Goal: Information Seeking & Learning: Learn about a topic

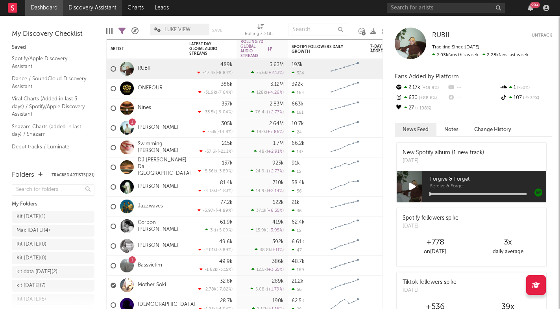
click at [94, 9] on link "Discovery Assistant" at bounding box center [92, 8] width 59 height 16
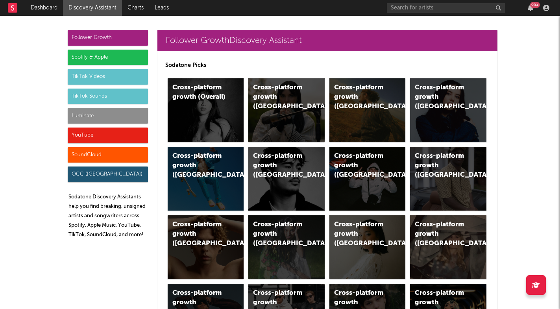
click at [114, 54] on div "Spotify & Apple" at bounding box center [108, 58] width 80 height 16
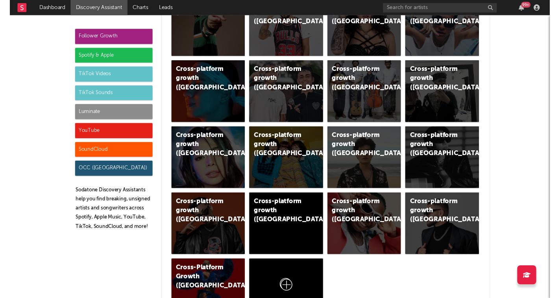
scroll to position [819, 0]
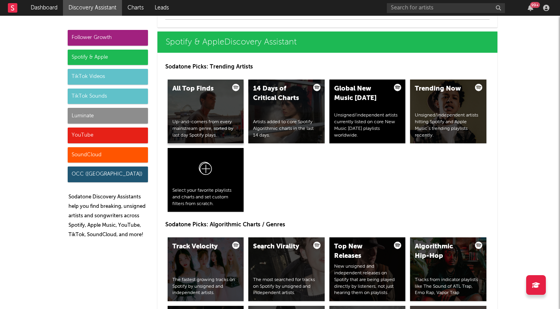
click at [226, 104] on div "All Top Finds Up-and-comers from every mainstream genre, sorted by last day Spo…" at bounding box center [206, 111] width 76 height 64
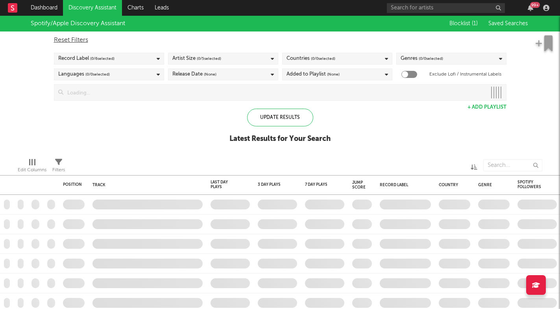
checkbox input "true"
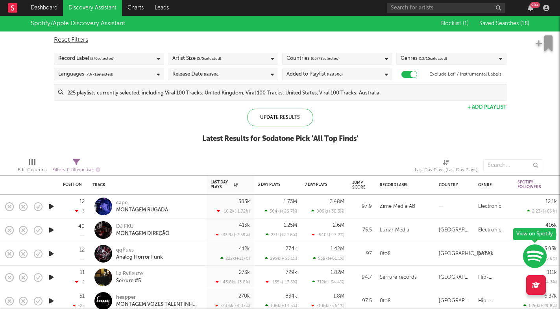
click at [504, 26] on span "Saved Searches ( 18 )" at bounding box center [504, 24] width 50 height 6
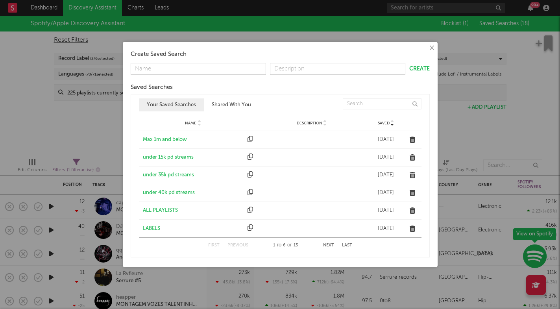
click at [165, 140] on div "Max 1m and below" at bounding box center [193, 140] width 101 height 8
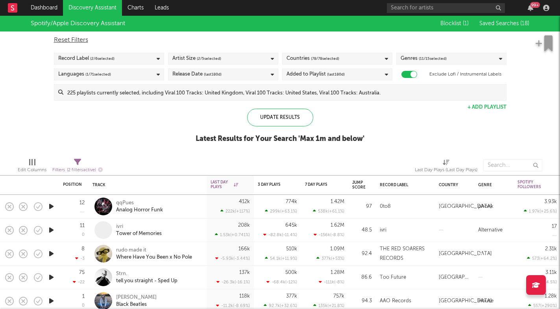
click at [77, 160] on icon at bounding box center [77, 161] width 7 height 7
select select "max"
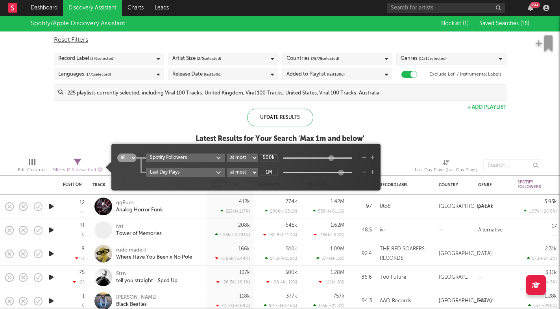
click at [79, 140] on div "Spotify/Apple Discovery Assistant Blocklist ( 1 ) Saved Searches ( 18 ) Reset F…" at bounding box center [280, 84] width 560 height 136
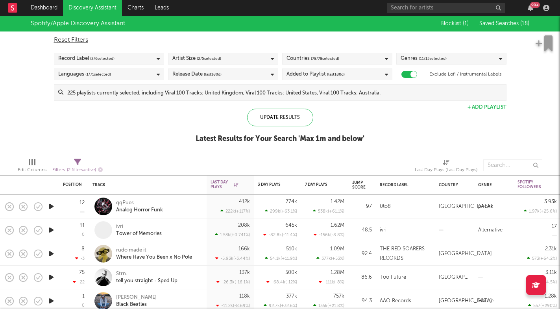
click at [53, 204] on icon "button" at bounding box center [51, 206] width 8 height 10
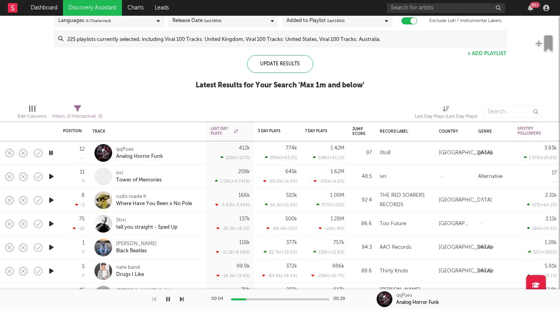
click at [180, 298] on icon "button" at bounding box center [182, 299] width 4 height 6
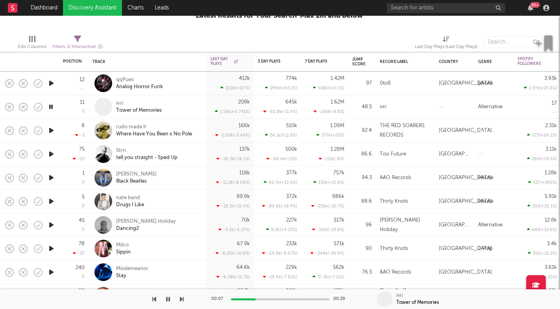
click at [182, 299] on icon "button" at bounding box center [182, 299] width 4 height 6
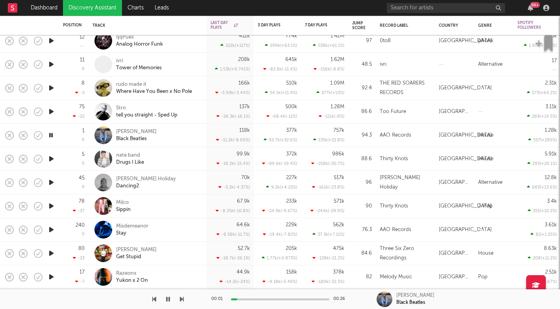
click at [184, 300] on div "00:01 00:26 Leo Walt Black Beatles" at bounding box center [280, 299] width 560 height 20
click at [181, 298] on icon "button" at bounding box center [182, 299] width 4 height 6
click at [179, 298] on div at bounding box center [92, 299] width 184 height 20
click at [180, 299] on icon "button" at bounding box center [182, 299] width 4 height 6
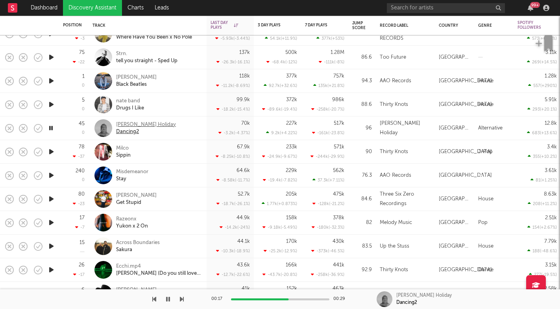
click at [141, 123] on div "[PERSON_NAME] Holiday" at bounding box center [146, 124] width 60 height 7
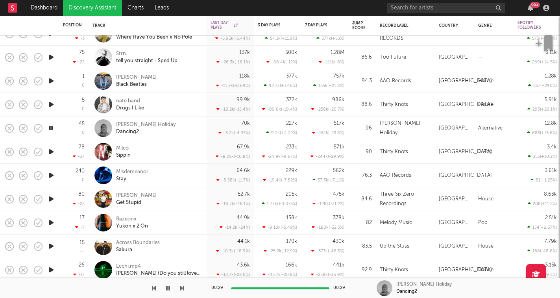
click at [53, 148] on icon "button" at bounding box center [51, 152] width 8 height 10
click at [180, 289] on icon "button" at bounding box center [182, 288] width 4 height 6
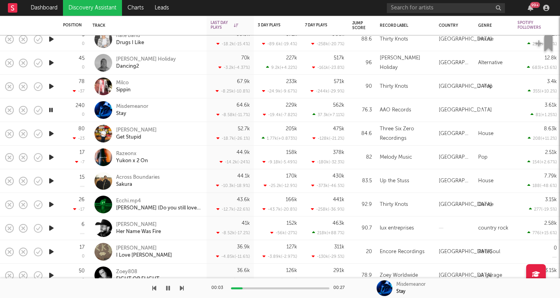
click at [181, 288] on icon "button" at bounding box center [182, 288] width 4 height 6
click at [182, 288] on icon "button" at bounding box center [182, 288] width 4 height 6
click at [181, 288] on icon "button" at bounding box center [182, 288] width 4 height 6
click at [181, 287] on icon "button" at bounding box center [182, 288] width 4 height 6
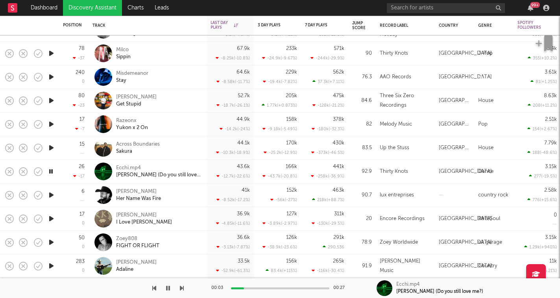
click at [180, 288] on icon "button" at bounding box center [182, 288] width 4 height 6
click at [168, 289] on icon "button" at bounding box center [168, 288] width 4 height 6
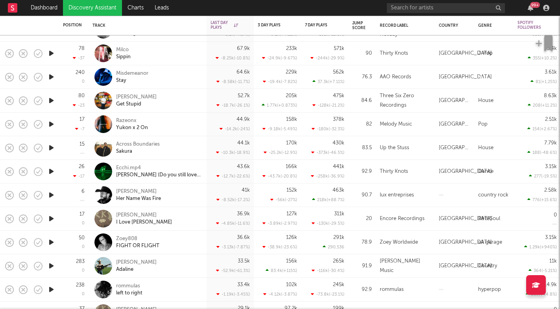
click at [52, 197] on icon "button" at bounding box center [51, 195] width 8 height 10
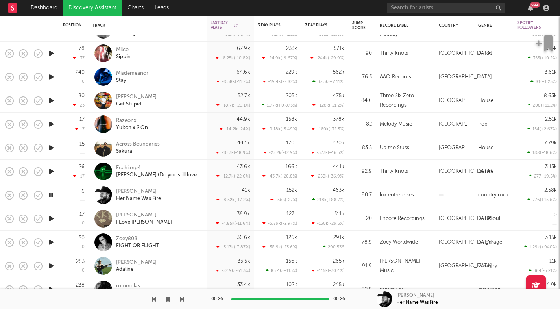
click at [182, 297] on icon "button" at bounding box center [182, 299] width 4 height 6
click at [133, 214] on div "Khamari" at bounding box center [144, 215] width 56 height 7
click at [182, 298] on icon "button" at bounding box center [182, 299] width 4 height 6
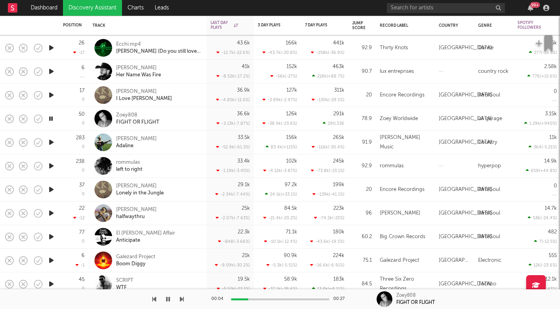
click at [181, 297] on icon "button" at bounding box center [182, 299] width 4 height 6
click at [182, 297] on icon "button" at bounding box center [182, 299] width 4 height 6
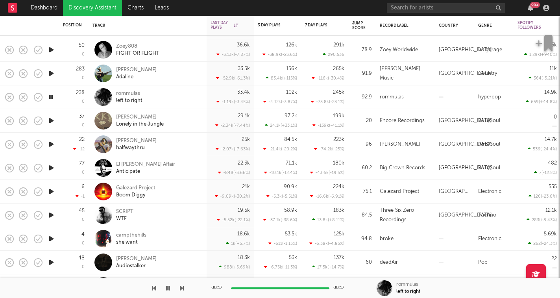
click at [182, 289] on icon "button" at bounding box center [182, 288] width 4 height 6
click at [180, 287] on icon "button" at bounding box center [182, 288] width 4 height 6
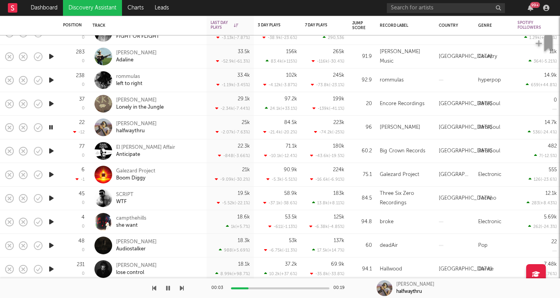
click at [183, 287] on icon "button" at bounding box center [182, 288] width 4 height 6
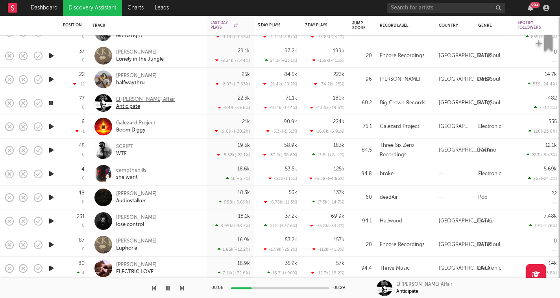
click at [138, 99] on div "El Michels Affair" at bounding box center [145, 99] width 59 height 7
click at [169, 286] on icon "button" at bounding box center [168, 288] width 4 height 6
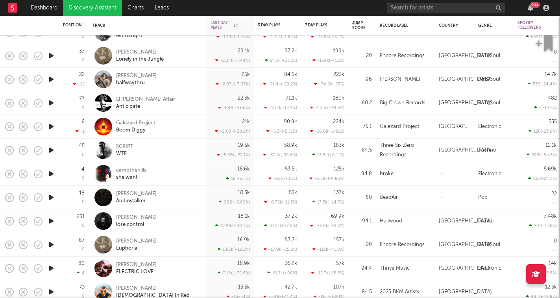
click at [52, 130] on icon "button" at bounding box center [51, 126] width 8 height 10
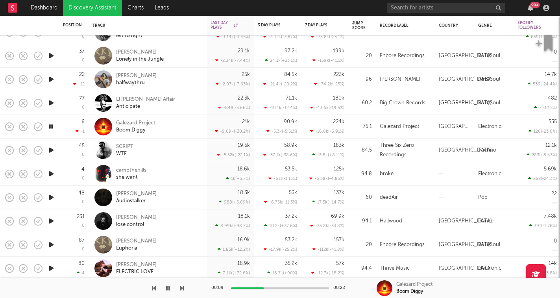
click at [163, 289] on div at bounding box center [92, 288] width 184 height 20
click at [168, 289] on icon "button" at bounding box center [168, 288] width 4 height 6
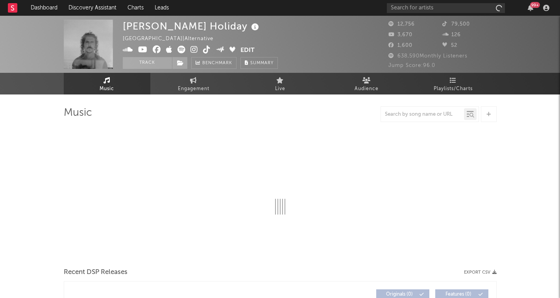
select select "6m"
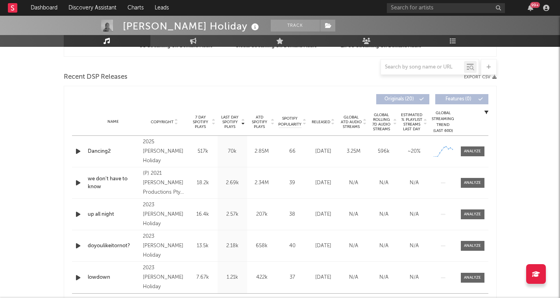
scroll to position [258, 0]
click at [334, 119] on icon at bounding box center [333, 119] width 4 height 3
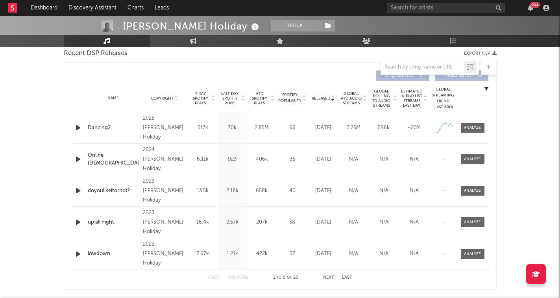
scroll to position [282, 0]
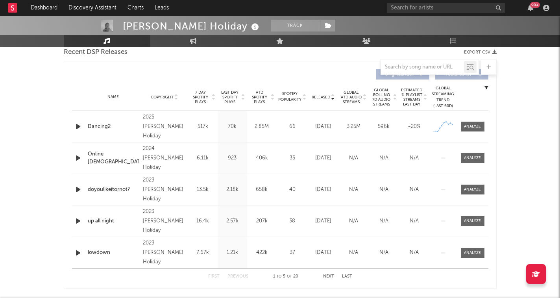
click at [75, 124] on icon "button" at bounding box center [78, 126] width 8 height 10
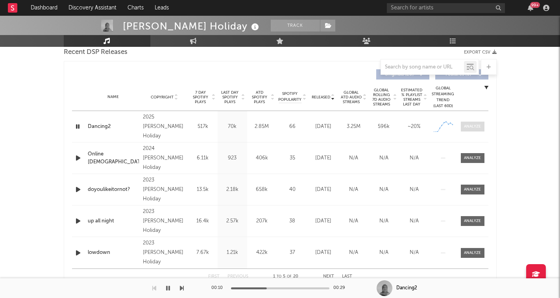
click at [468, 129] on span at bounding box center [472, 126] width 24 height 10
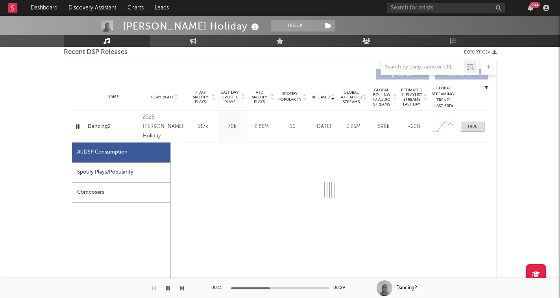
select select "1w"
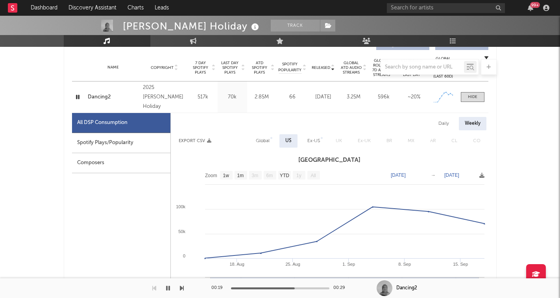
scroll to position [310, 0]
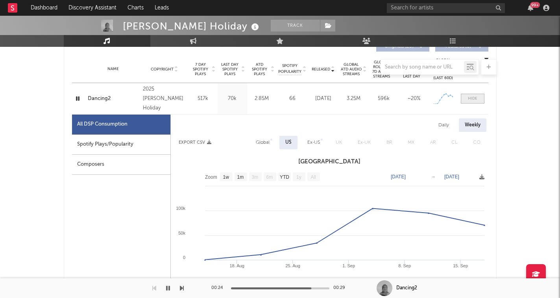
click at [471, 102] on span at bounding box center [472, 99] width 24 height 10
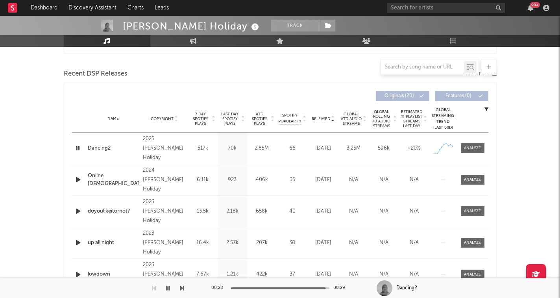
scroll to position [257, 0]
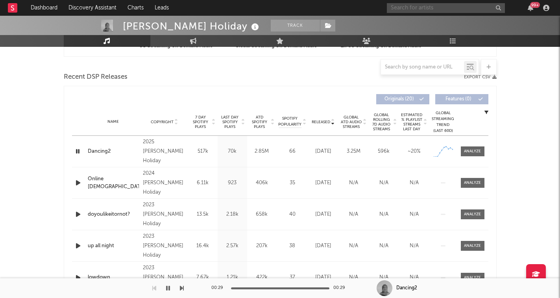
click at [460, 9] on input "text" at bounding box center [446, 8] width 118 height 10
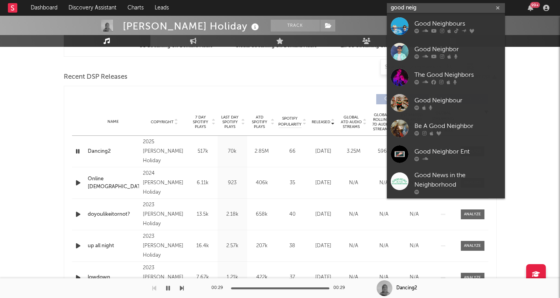
type input "good Neil"
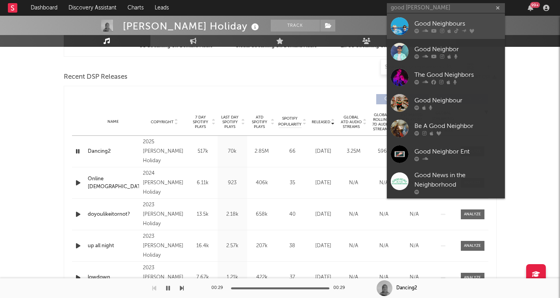
drag, startPoint x: 460, startPoint y: 9, endPoint x: 463, endPoint y: 26, distance: 17.2
click at [463, 26] on div "Good Neighbours" at bounding box center [457, 23] width 87 height 9
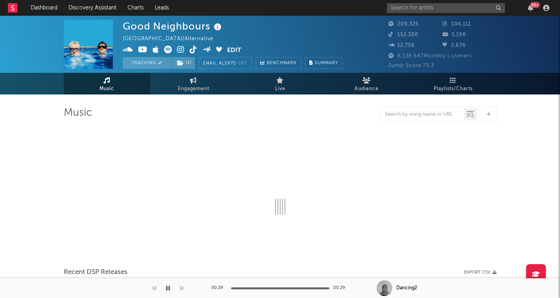
select select "6m"
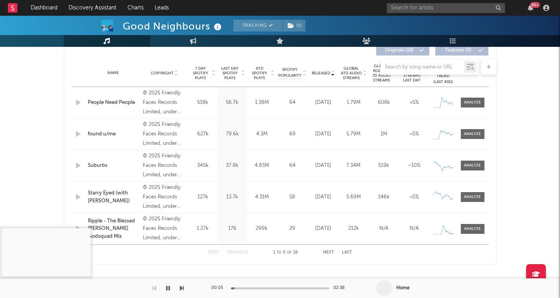
scroll to position [308, 0]
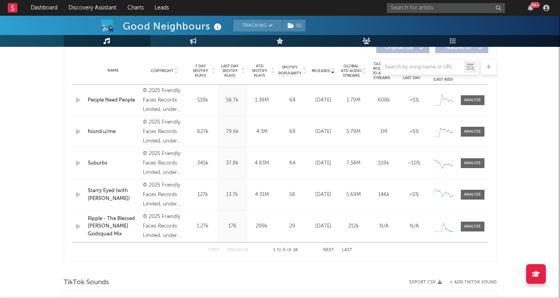
click at [213, 71] on div at bounding box center [280, 67] width 433 height 16
click at [214, 69] on div at bounding box center [280, 67] width 433 height 16
click at [334, 70] on div at bounding box center [280, 67] width 433 height 16
click at [333, 67] on div at bounding box center [280, 67] width 433 height 16
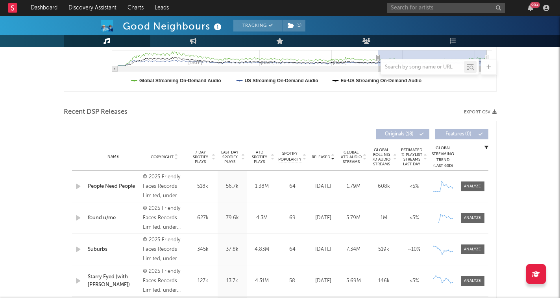
scroll to position [197, 0]
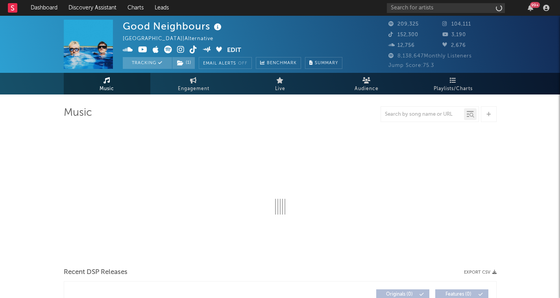
select select "6m"
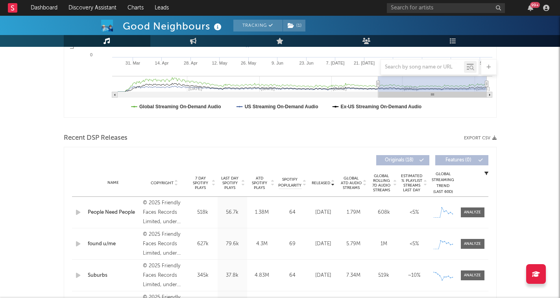
scroll to position [202, 0]
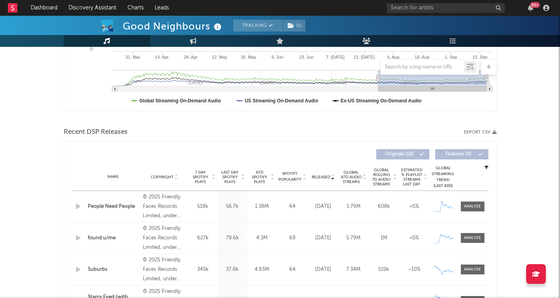
click at [214, 174] on icon at bounding box center [214, 175] width 4 height 3
click at [78, 205] on icon "button" at bounding box center [78, 206] width 8 height 10
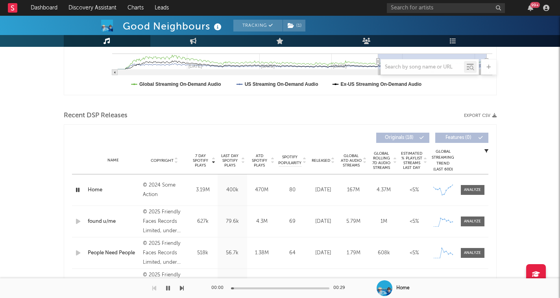
scroll to position [219, 0]
click at [78, 191] on icon "button" at bounding box center [77, 189] width 7 height 10
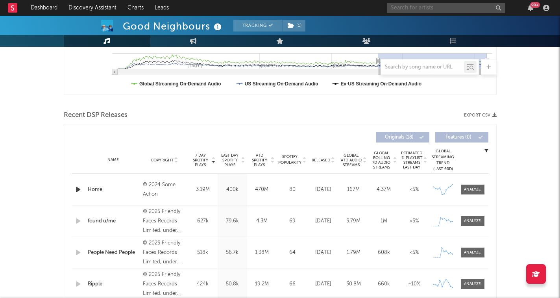
click at [443, 9] on input "text" at bounding box center [446, 8] width 118 height 10
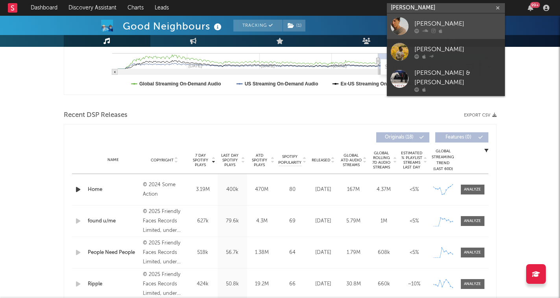
type input "[PERSON_NAME]"
click at [460, 20] on div "[PERSON_NAME]" at bounding box center [457, 23] width 87 height 9
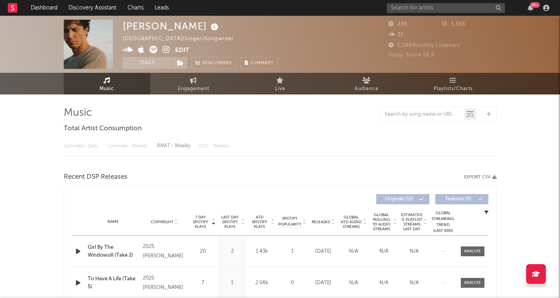
select select "1w"
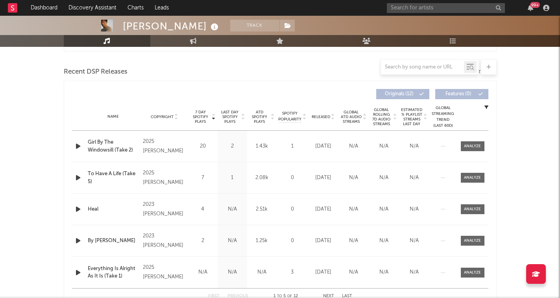
scroll to position [264, 0]
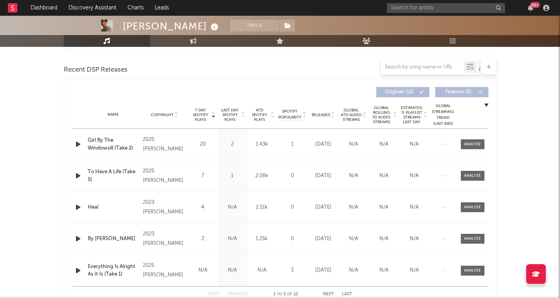
click at [336, 114] on div "Released" at bounding box center [323, 115] width 26 height 6
click at [333, 113] on icon at bounding box center [333, 113] width 4 height 3
click at [215, 115] on icon at bounding box center [214, 116] width 4 height 3
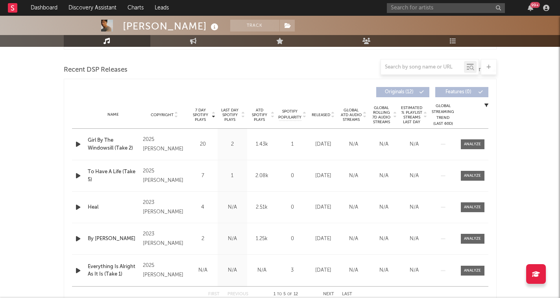
click at [78, 142] on icon "button" at bounding box center [78, 144] width 8 height 10
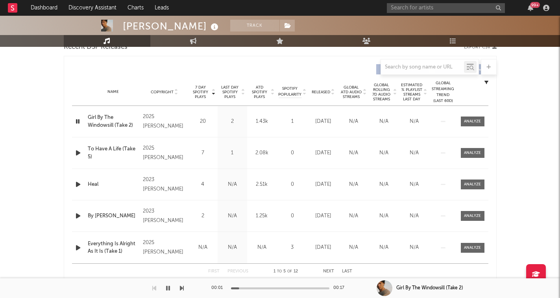
scroll to position [287, 0]
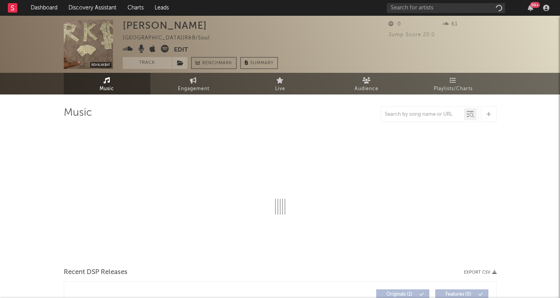
select select "1w"
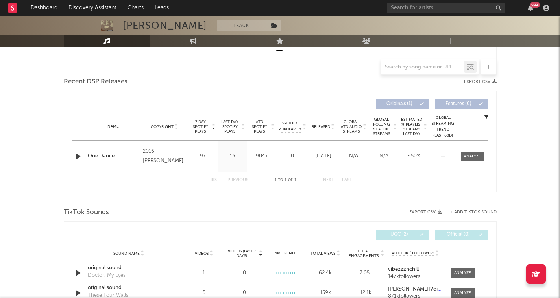
scroll to position [257, 0]
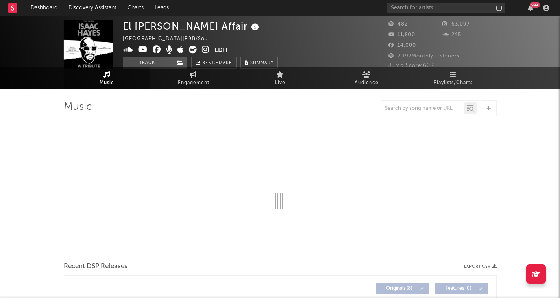
select select "6m"
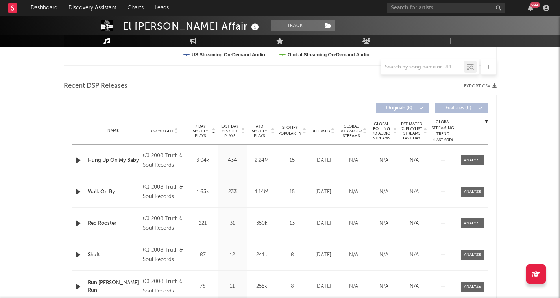
scroll to position [249, 0]
click at [333, 131] on icon at bounding box center [333, 132] width 4 height 3
click at [333, 130] on icon at bounding box center [333, 128] width 4 height 3
click at [77, 192] on icon "button" at bounding box center [78, 191] width 8 height 10
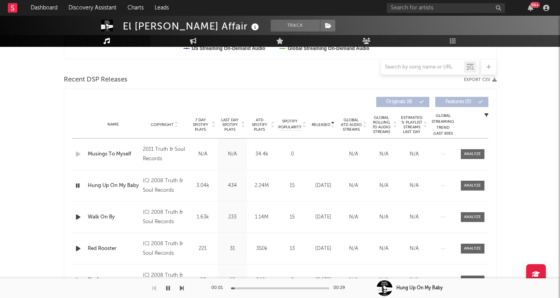
scroll to position [258, 0]
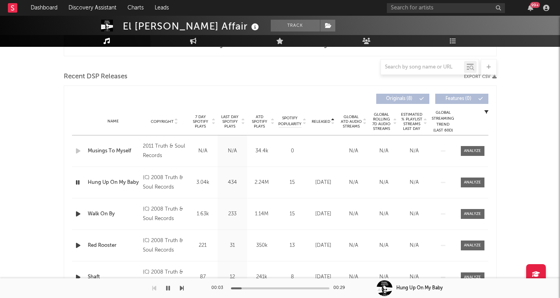
drag, startPoint x: 241, startPoint y: 287, endPoint x: 256, endPoint y: 287, distance: 14.5
click at [256, 287] on div at bounding box center [280, 288] width 98 height 2
click at [276, 289] on div at bounding box center [280, 288] width 98 height 2
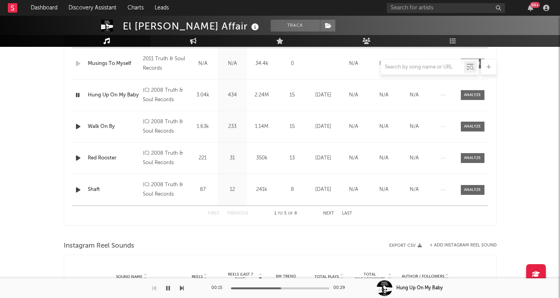
scroll to position [349, 0]
